Goal: Task Accomplishment & Management: Manage account settings

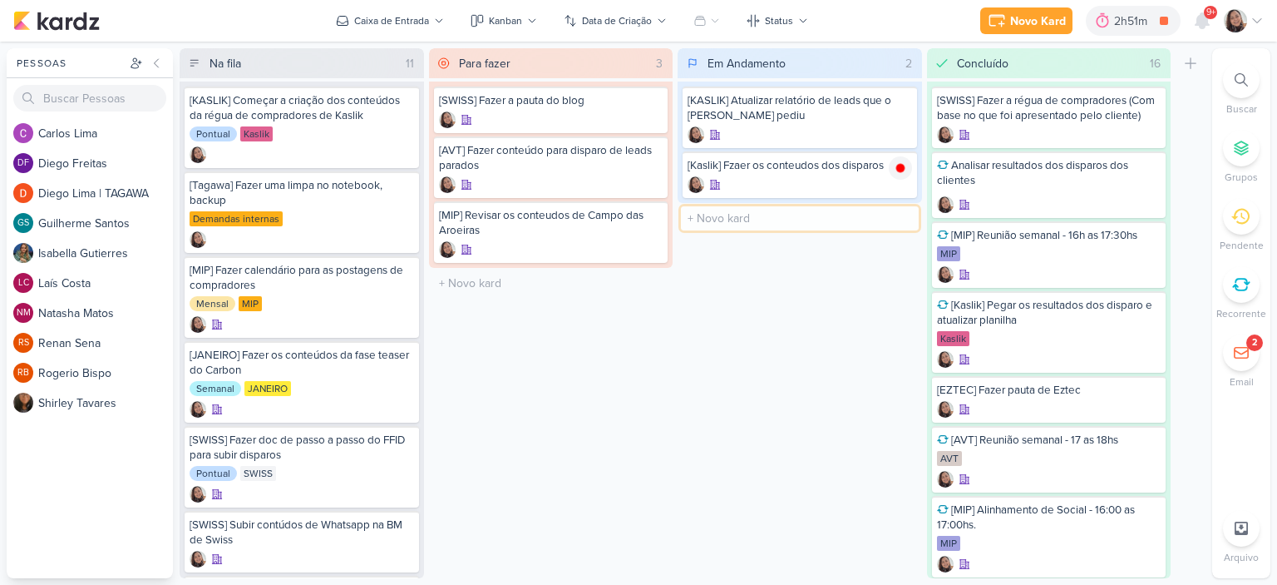
click at [716, 212] on input "text" at bounding box center [800, 218] width 238 height 24
paste input "MIP | JANEIRO - CAMPANHA E PLANEJAMENTO ONE VIEW"
type input "MIP | JANEIRO - CAMPANHA E PLANEJAMENTO ONE VIEW"
click at [902, 164] on icon at bounding box center [900, 168] width 8 height 8
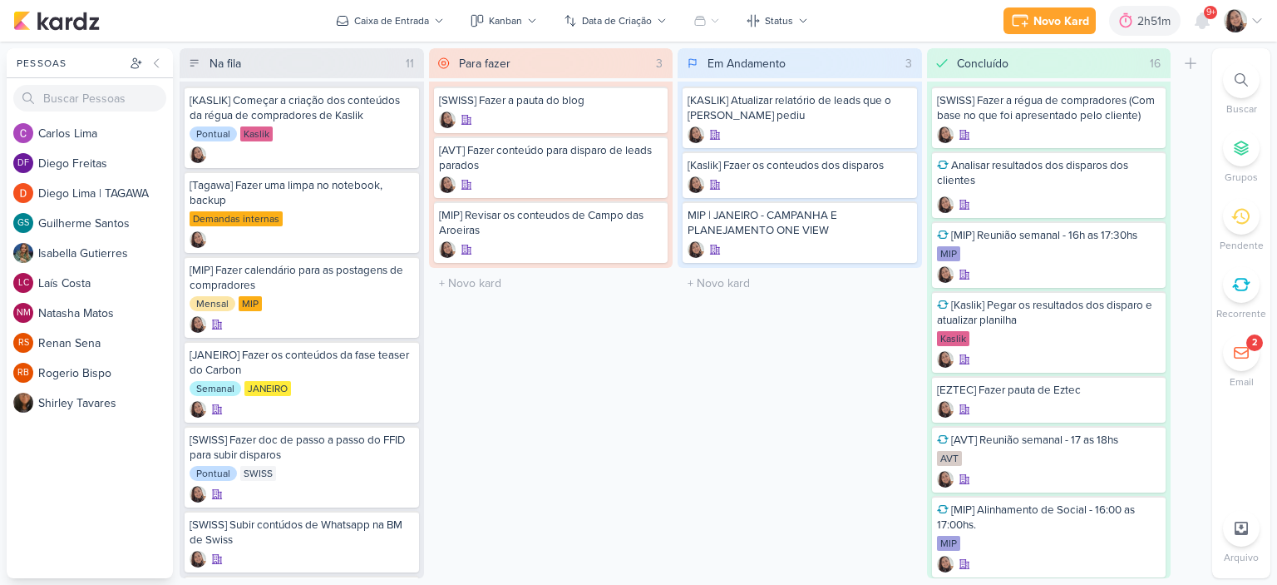
click at [1261, 14] on icon at bounding box center [1257, 20] width 13 height 13
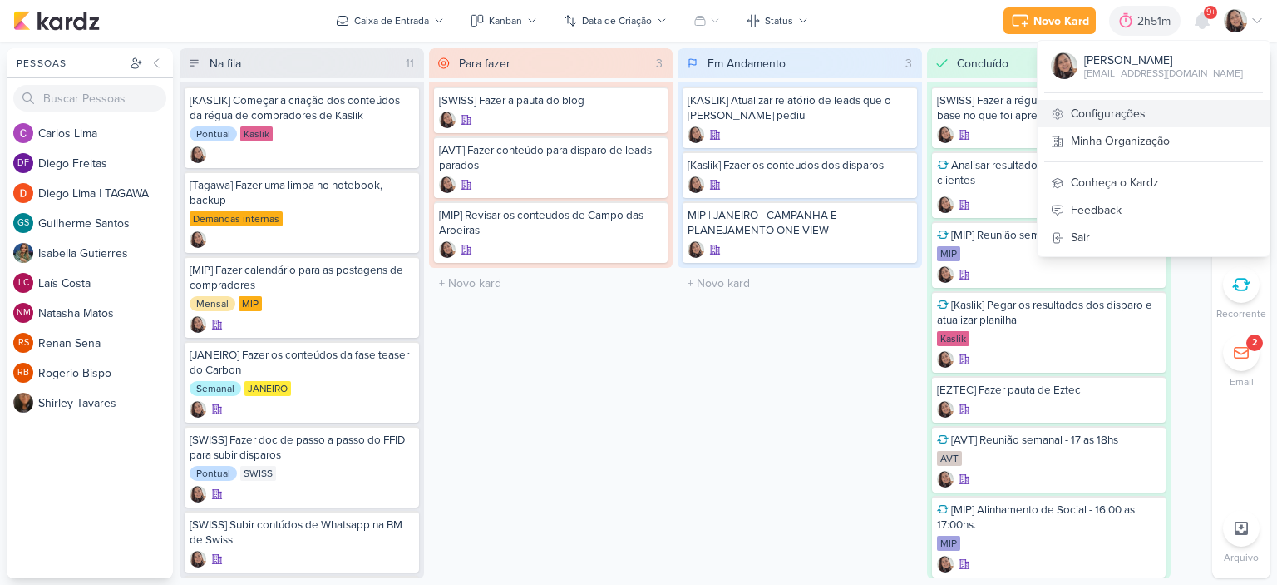
click at [1108, 102] on link "Configurações" at bounding box center [1154, 113] width 232 height 27
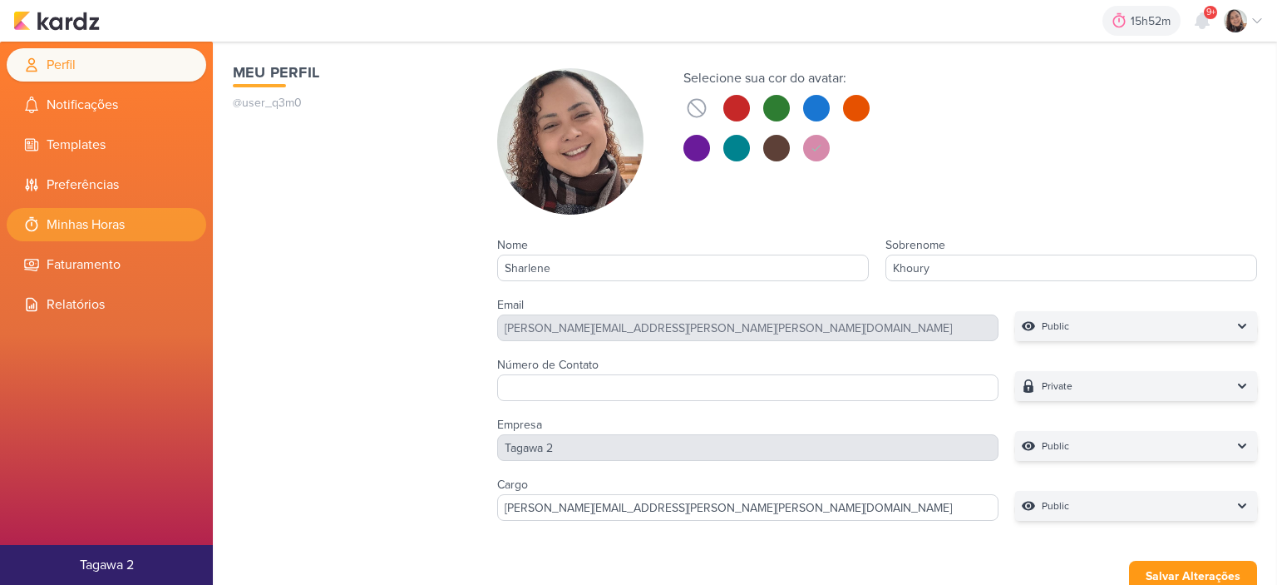
click at [119, 213] on li "Minhas Horas" at bounding box center [107, 224] width 200 height 33
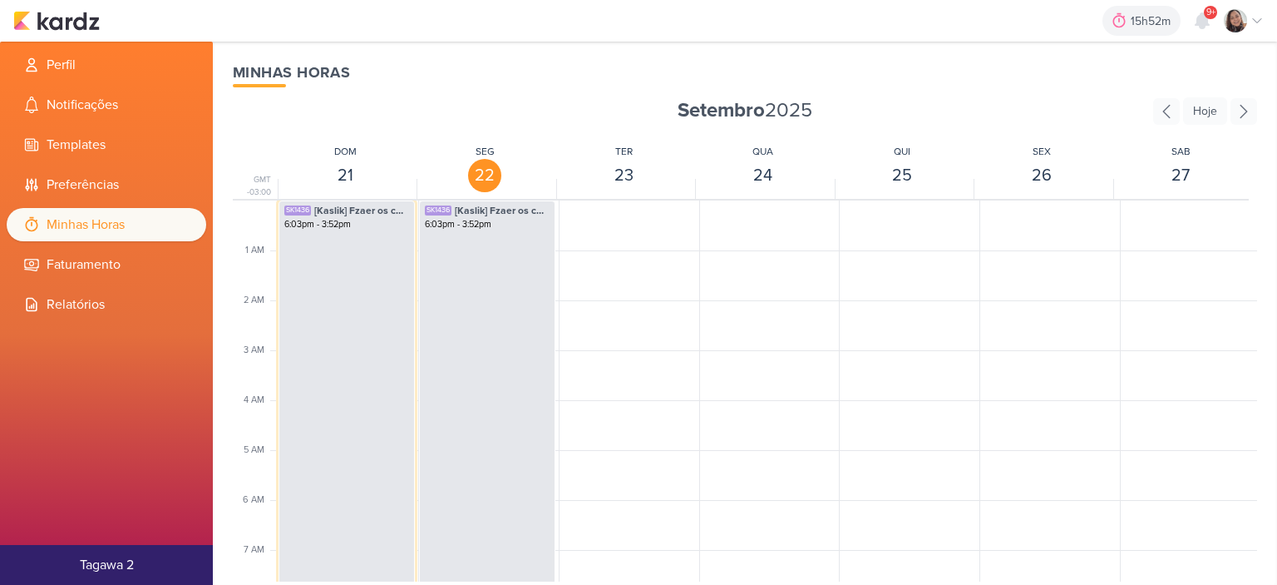
select select "pm"
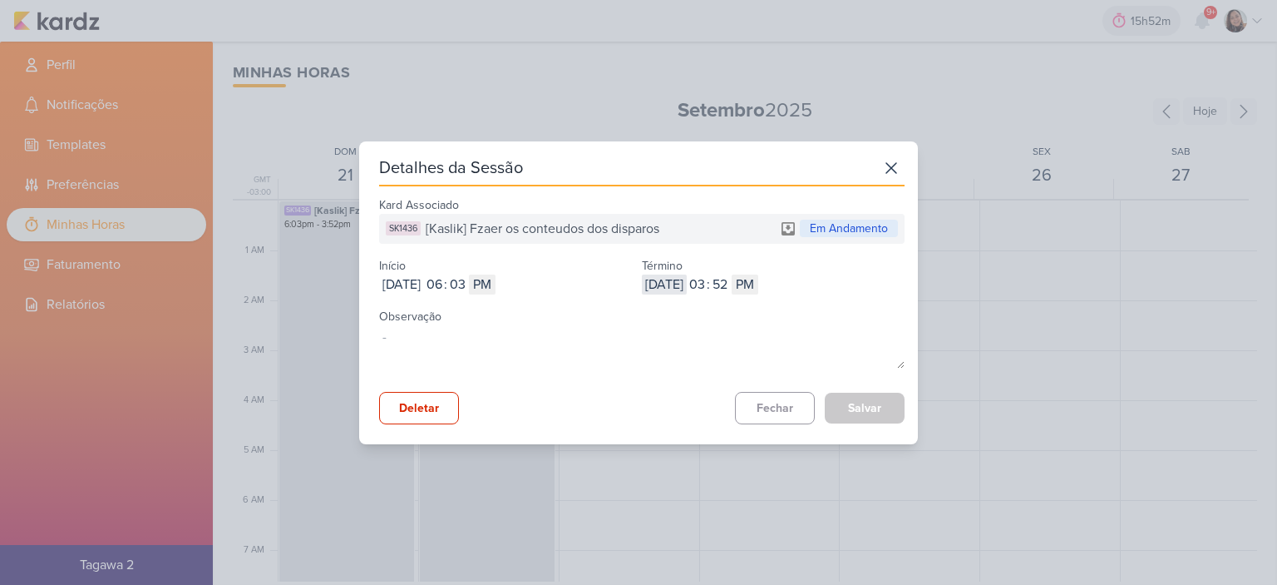
click at [664, 279] on input "[DATE]" at bounding box center [664, 284] width 45 height 20
type input "[DATE]"
click at [707, 284] on input "03" at bounding box center [697, 284] width 20 height 20
type input "7"
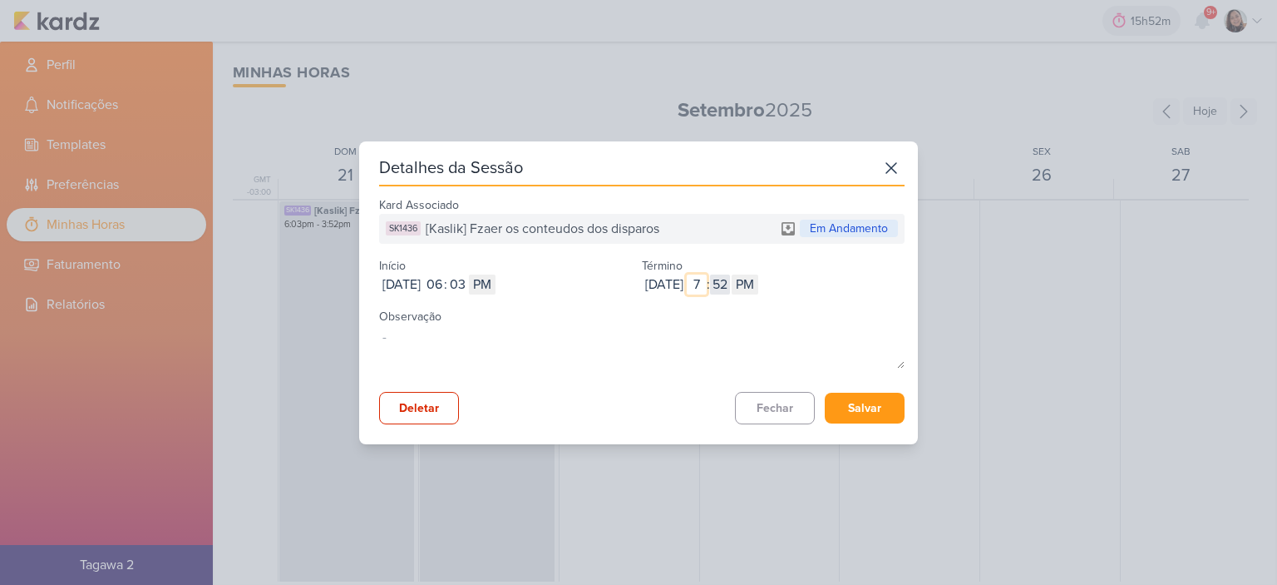
type input "7"
click at [730, 284] on input "52" at bounding box center [720, 284] width 20 height 20
type input "42"
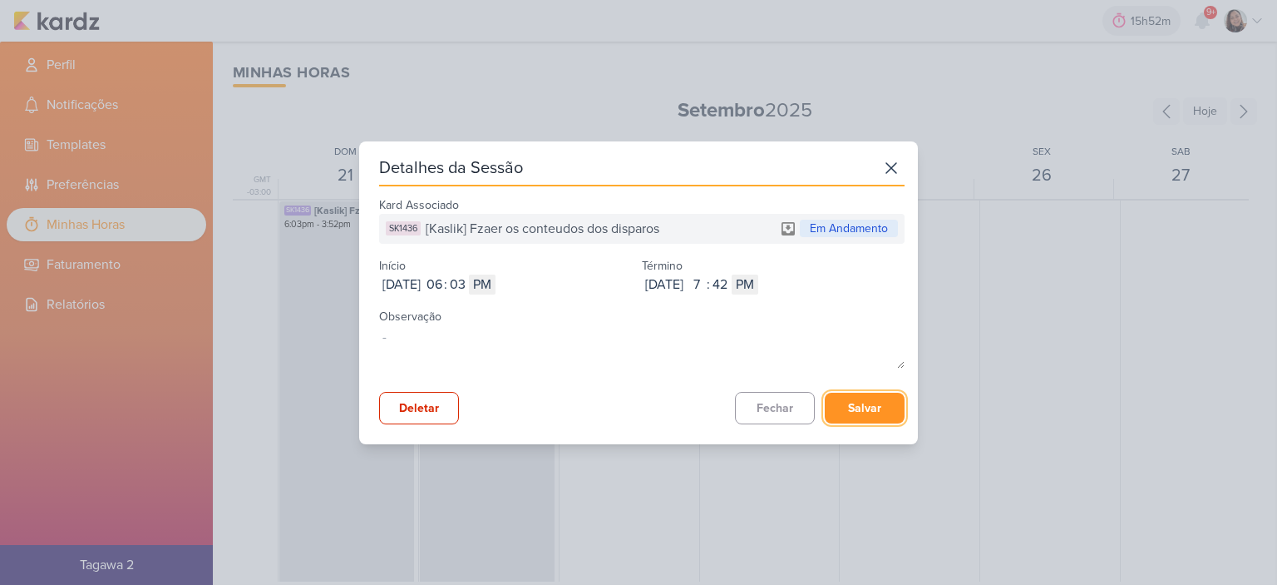
click at [849, 404] on button "Salvar" at bounding box center [865, 407] width 80 height 31
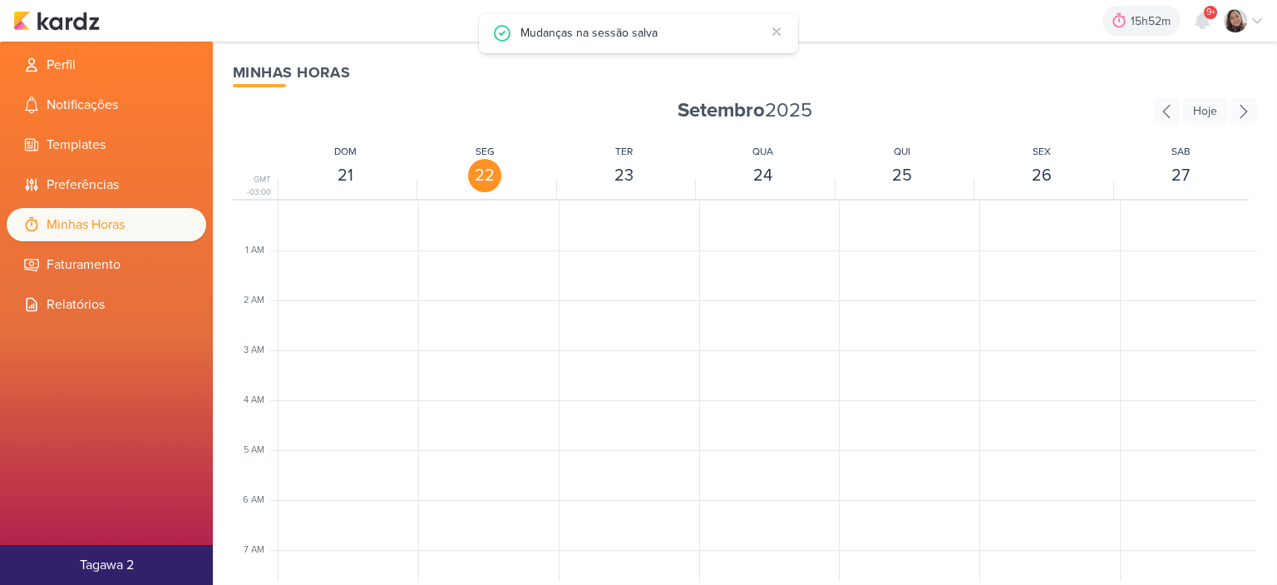
click at [73, 4] on div "15h52m Sessão desligada... Hoje 15h52m Semana 0h0m Mês 0h0m Nenhuma Sessão" at bounding box center [638, 21] width 1251 height 42
click at [78, 19] on img at bounding box center [56, 21] width 86 height 20
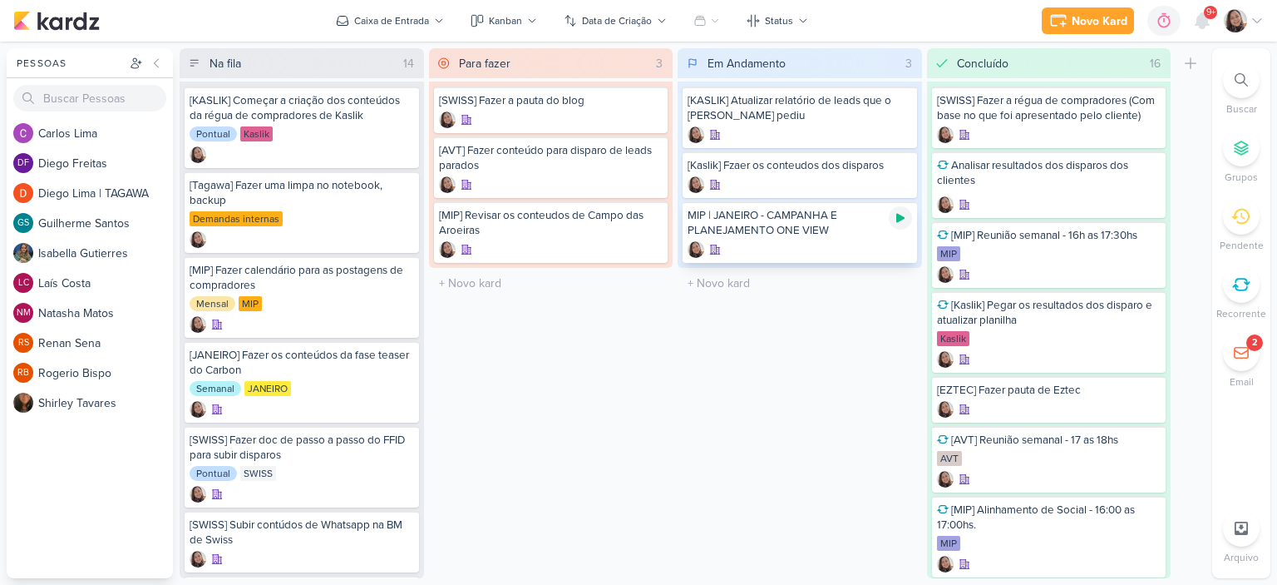
click at [897, 219] on icon at bounding box center [900, 218] width 8 height 9
click at [409, 14] on div "Caixa de Entrada" at bounding box center [391, 20] width 75 height 15
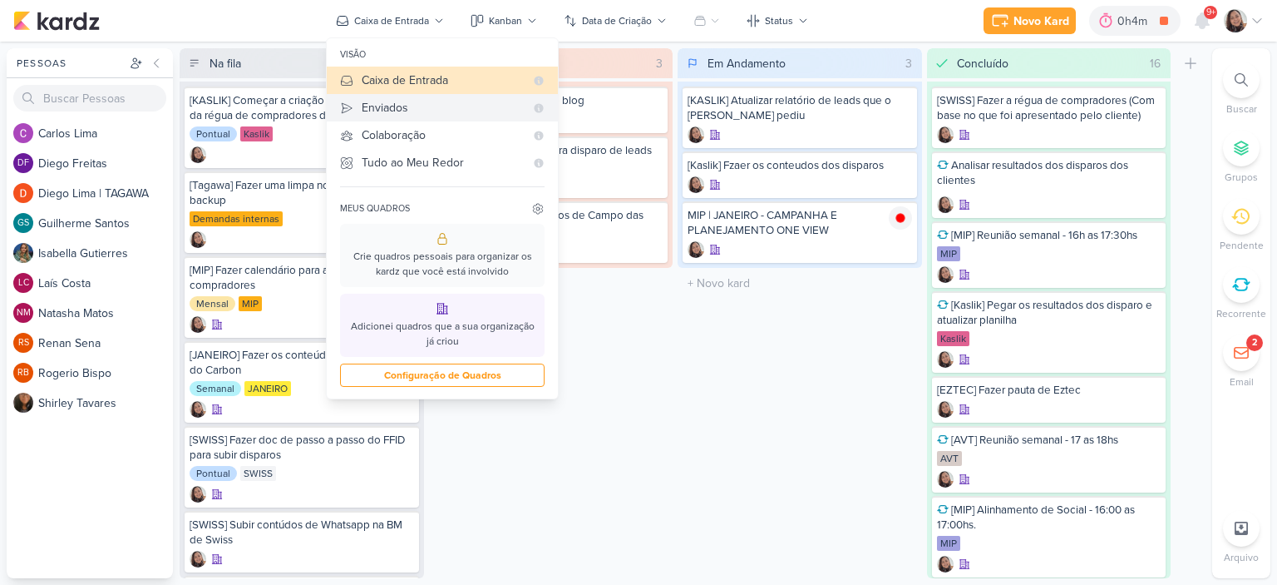
click at [399, 109] on div "Enviados" at bounding box center [443, 107] width 163 height 17
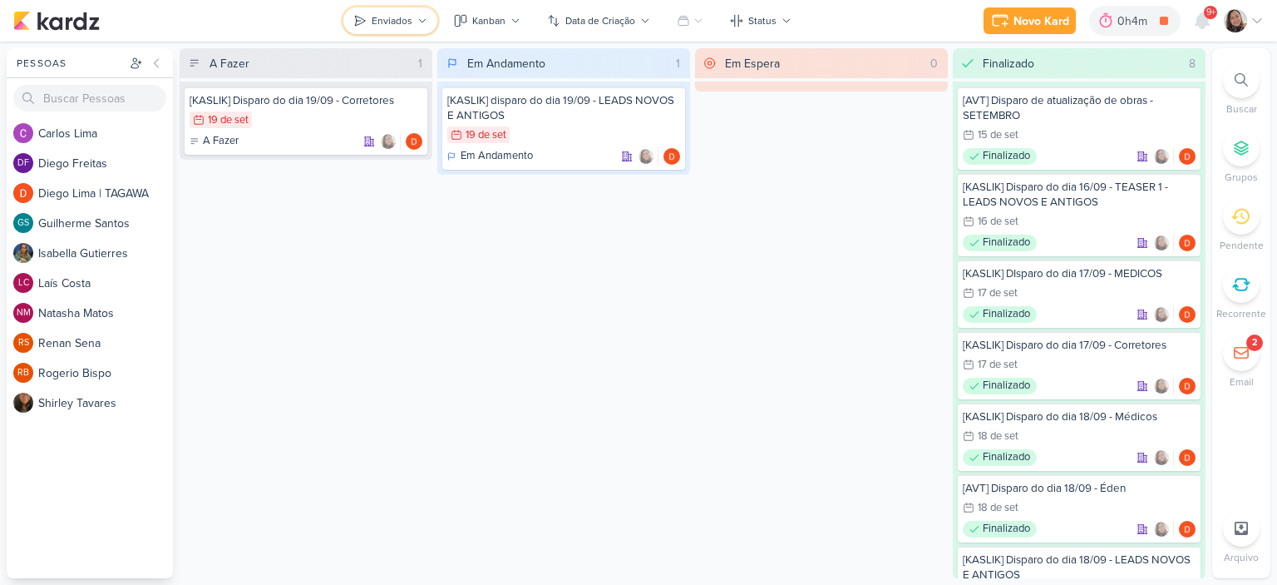
click at [391, 7] on button "Enviados" at bounding box center [390, 20] width 94 height 27
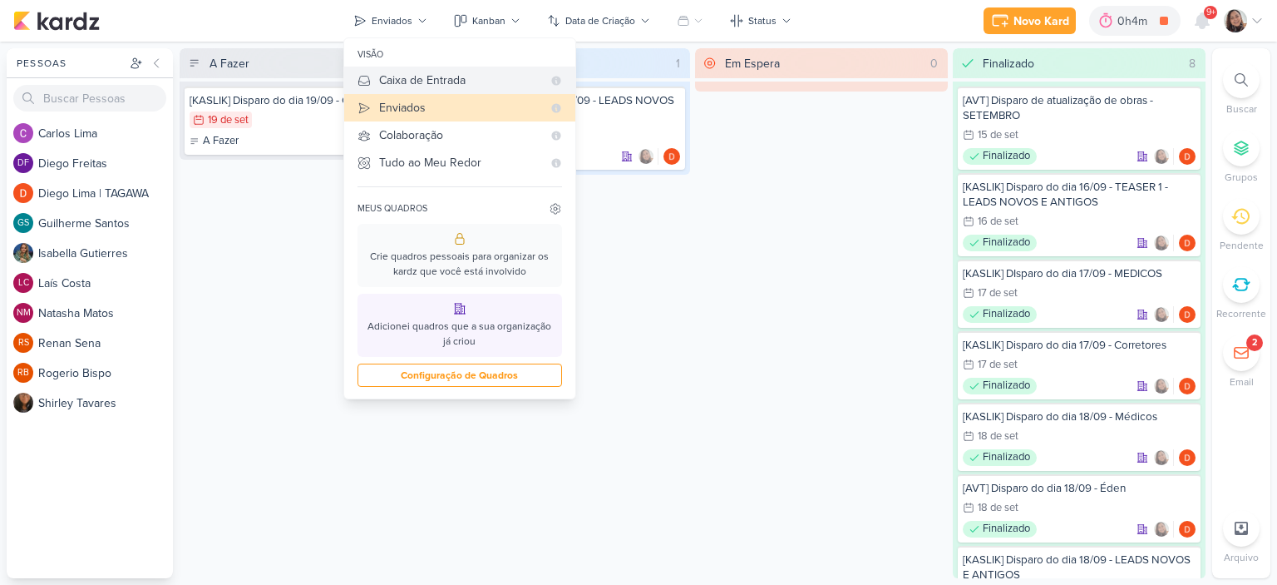
click at [400, 73] on div "Caixa de Entrada" at bounding box center [460, 80] width 163 height 17
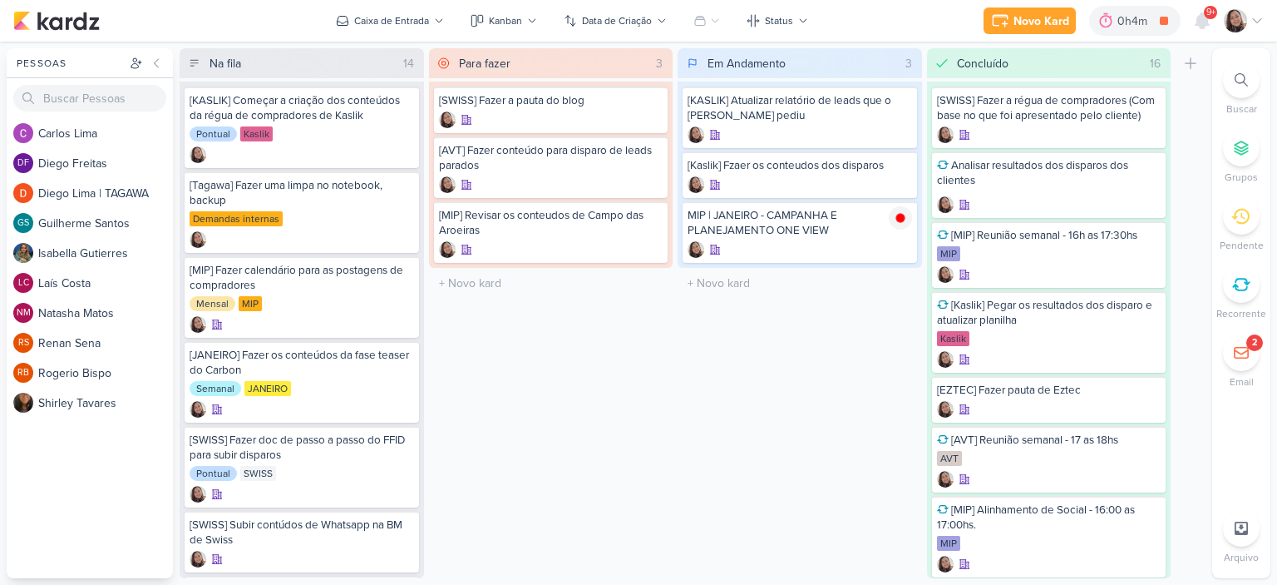
click at [461, 265] on div "[SWISS] Fazer a pauta do blog [AVT] Fazer conteúdo para disparo de leads parados" at bounding box center [551, 174] width 244 height 186
click at [461, 275] on input "text" at bounding box center [551, 283] width 238 height 24
click at [668, 386] on div "Para fazer 3 Mover Para Esquerda Mover Para Direita [GEOGRAPHIC_DATA] [SWISS] F…" at bounding box center [551, 313] width 244 height 530
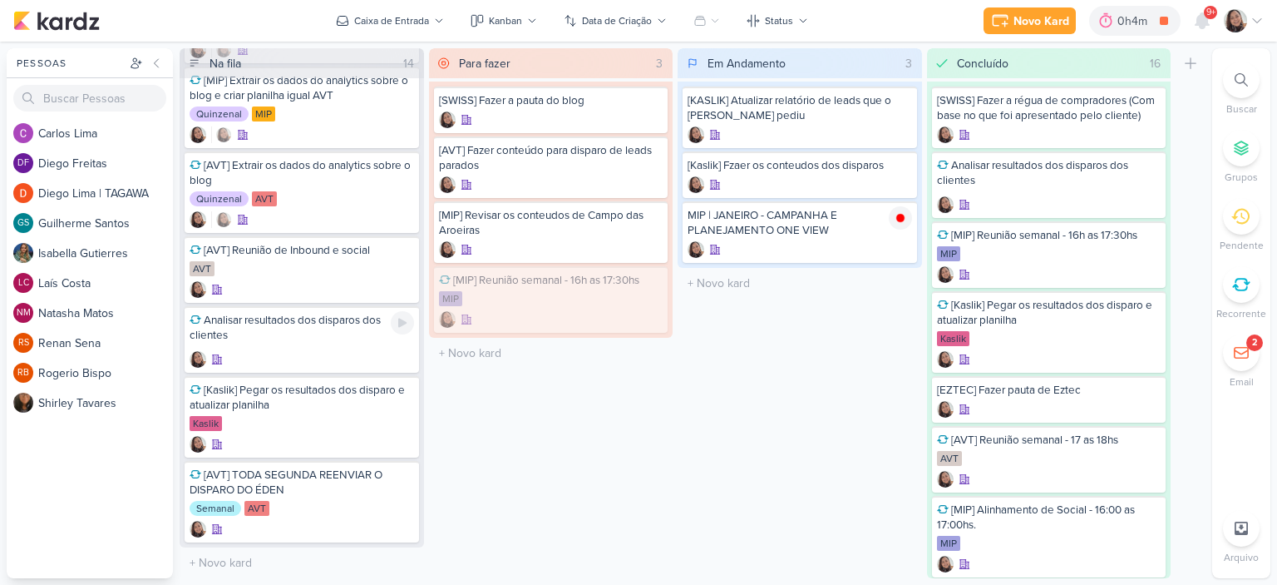
scroll to position [589, 0]
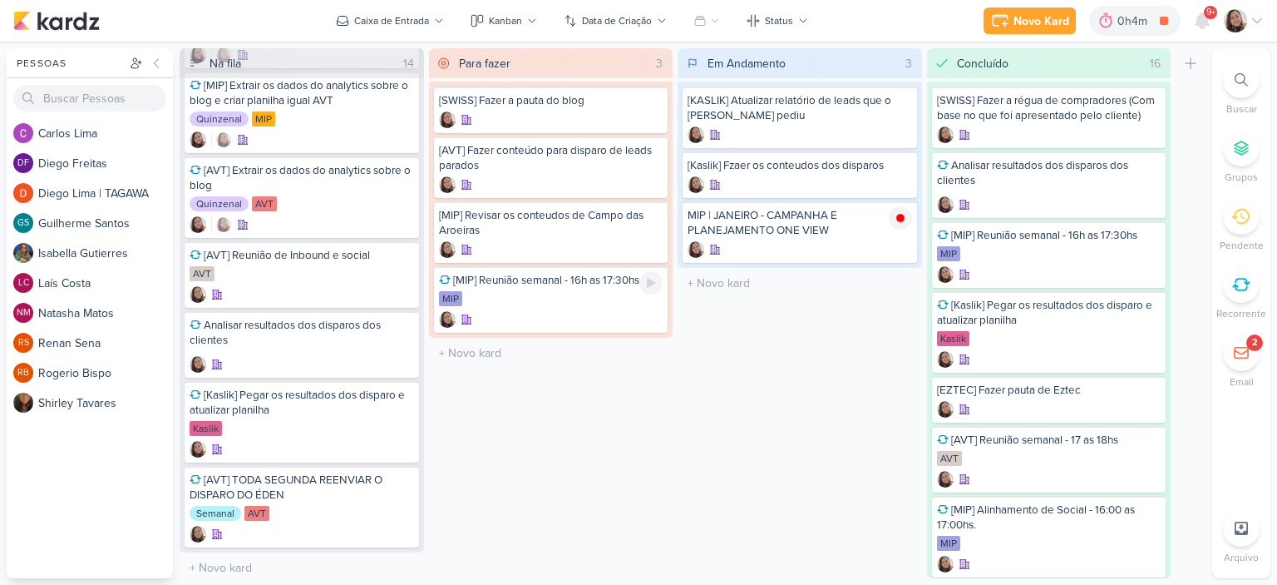
click at [506, 292] on div "MIP" at bounding box center [551, 299] width 225 height 17
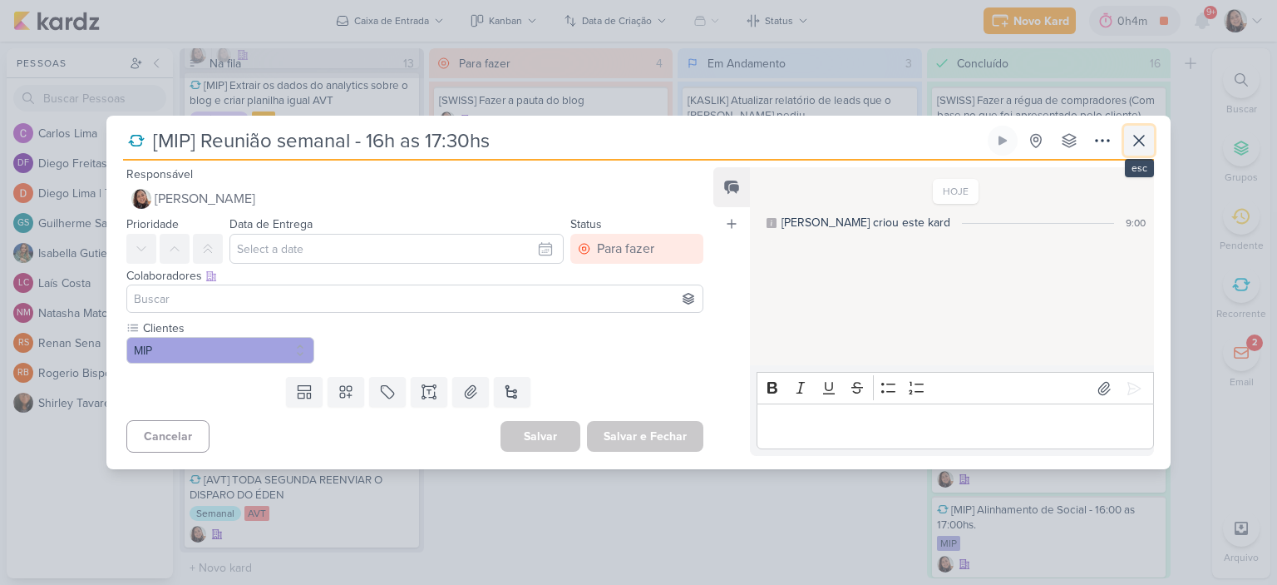
click at [1135, 133] on icon at bounding box center [1139, 141] width 20 height 20
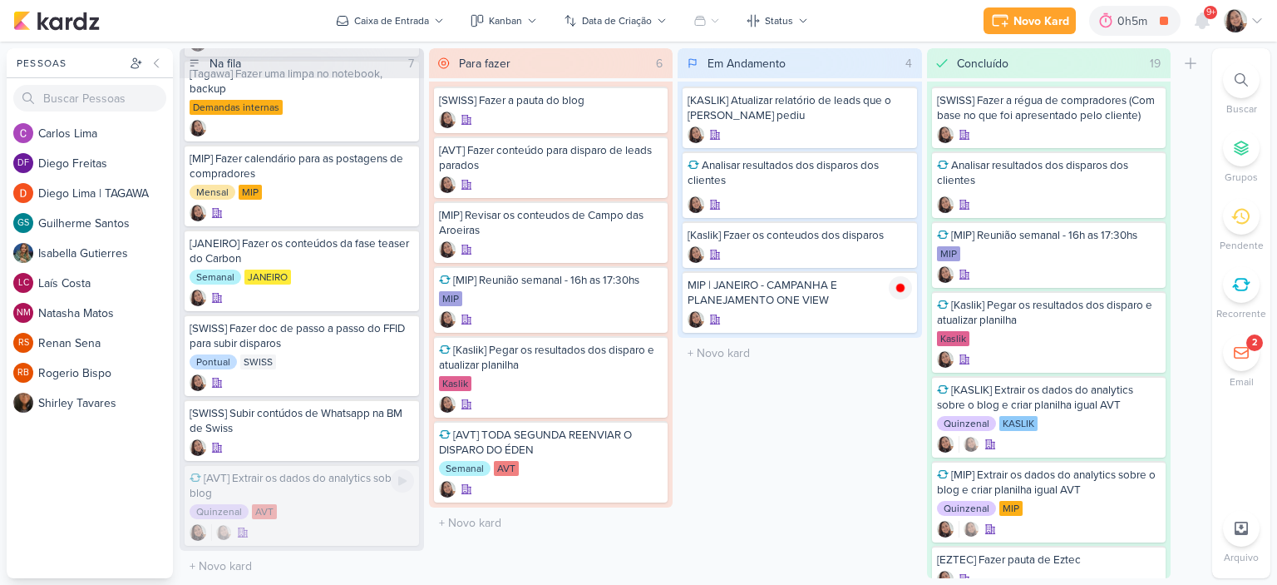
scroll to position [27, 0]
